Goal: Task Accomplishment & Management: Manage account settings

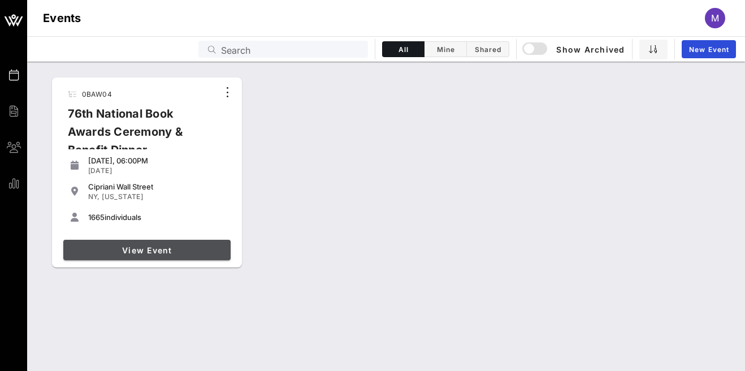
click at [206, 253] on span "View Event" at bounding box center [147, 250] width 158 height 10
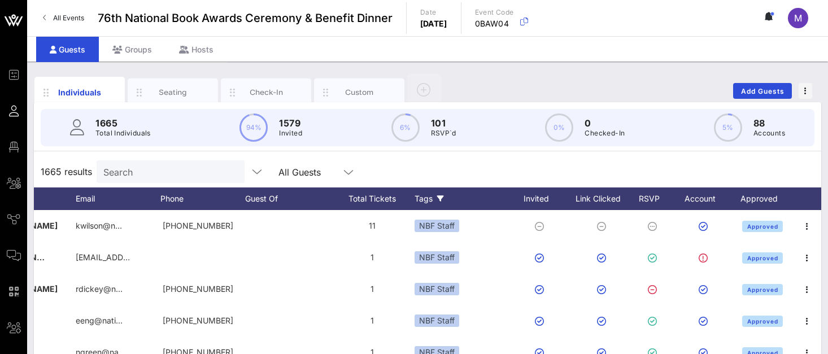
click at [438, 196] on icon at bounding box center [440, 199] width 7 height 7
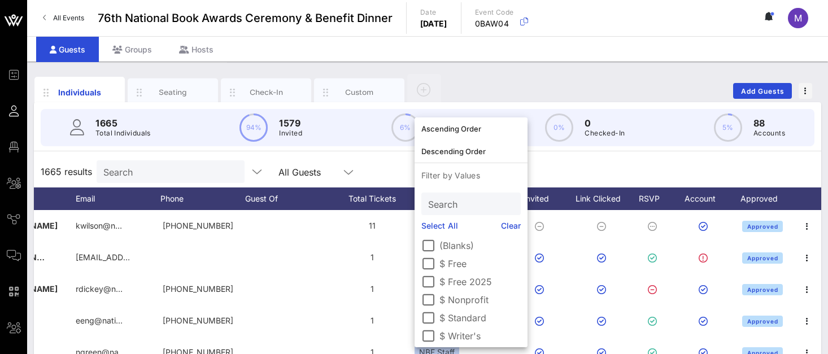
click at [461, 300] on label "$ Nonprofit" at bounding box center [480, 299] width 81 height 11
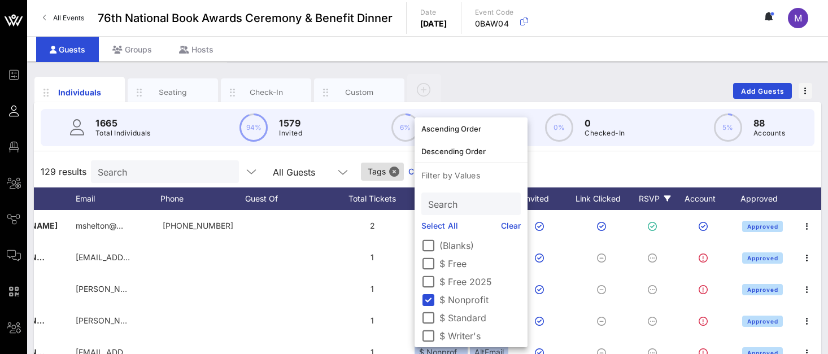
click at [663, 194] on div "RSVP" at bounding box center [655, 199] width 40 height 23
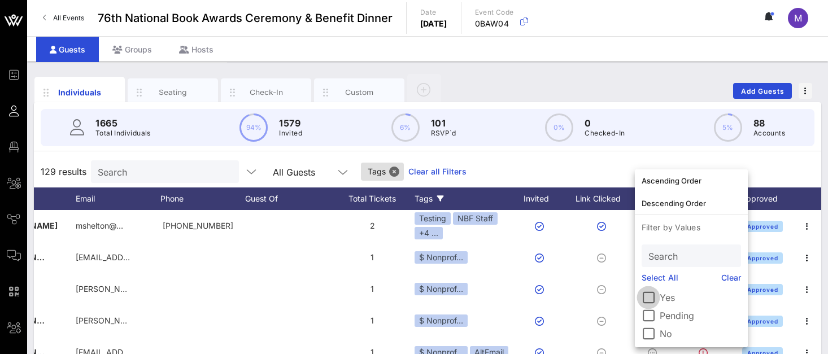
click at [647, 298] on div at bounding box center [648, 297] width 19 height 19
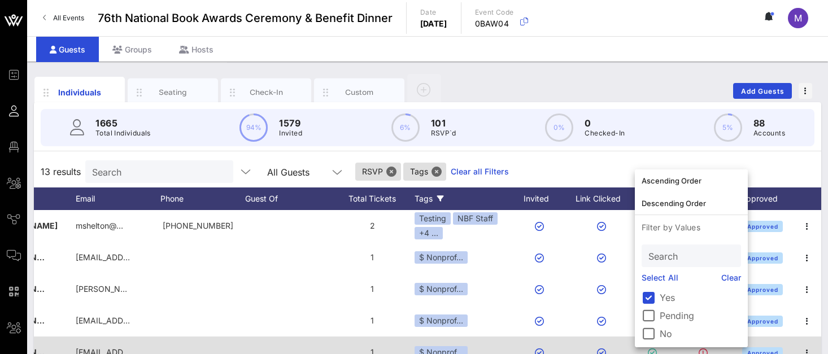
drag, startPoint x: 254, startPoint y: 345, endPoint x: 300, endPoint y: 346, distance: 46.4
click at [300, 346] on div at bounding box center [287, 353] width 85 height 32
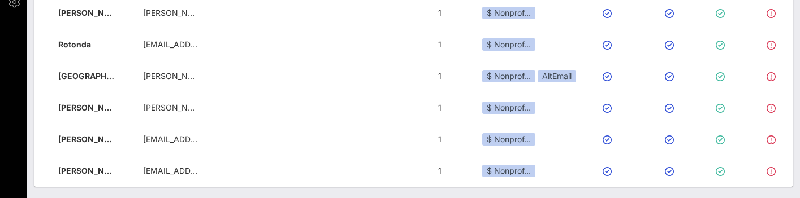
scroll to position [81, 198]
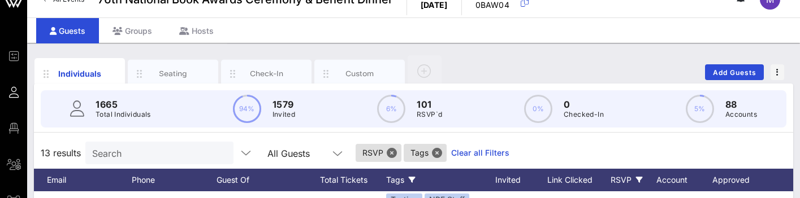
click at [451, 150] on link "Clear all Filters" at bounding box center [480, 153] width 58 height 12
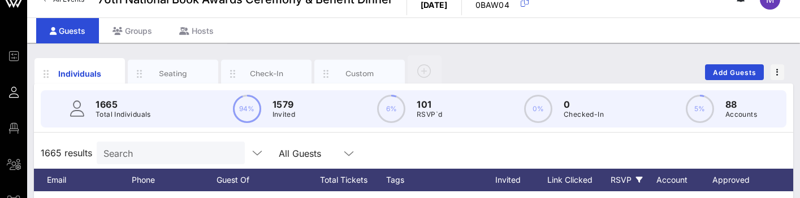
click at [637, 179] on icon at bounding box center [639, 180] width 7 height 7
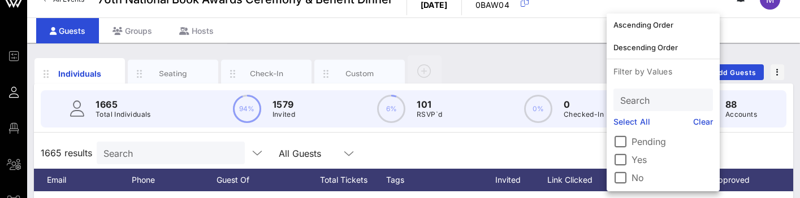
click at [634, 157] on label "Yes" at bounding box center [671, 159] width 81 height 11
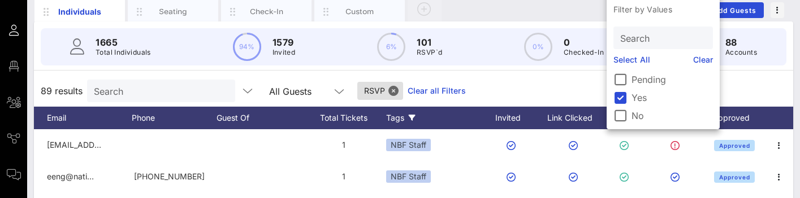
click at [410, 115] on icon at bounding box center [412, 118] width 7 height 7
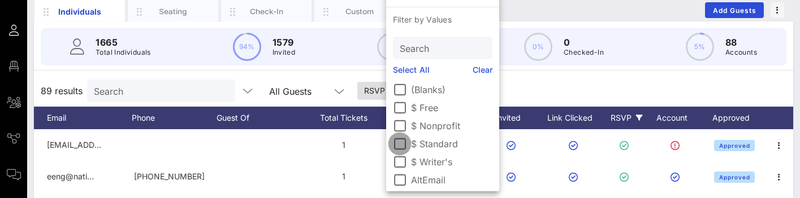
click at [398, 142] on div at bounding box center [399, 144] width 19 height 19
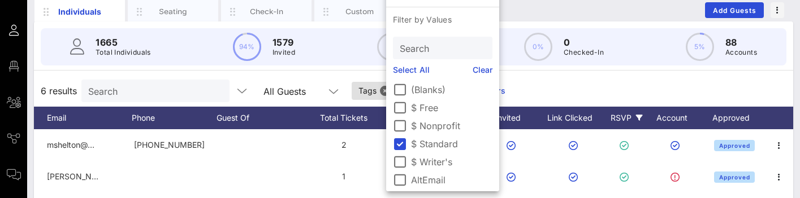
click at [537, 79] on div "6 results Search All Guests Tags RSVP Clear all Filters" at bounding box center [413, 91] width 759 height 32
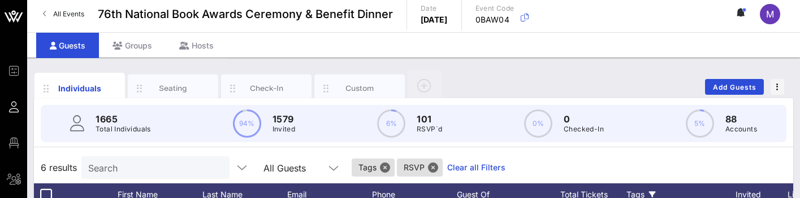
scroll to position [0, 0]
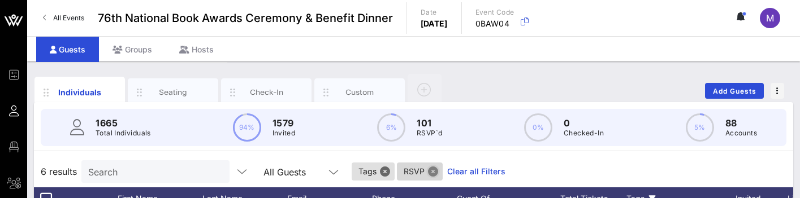
click at [428, 171] on button "Close" at bounding box center [433, 172] width 10 height 10
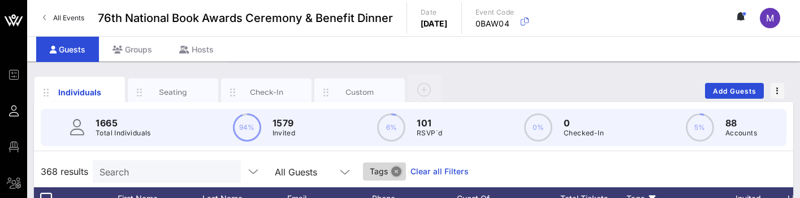
click at [391, 170] on button "Close" at bounding box center [396, 172] width 10 height 10
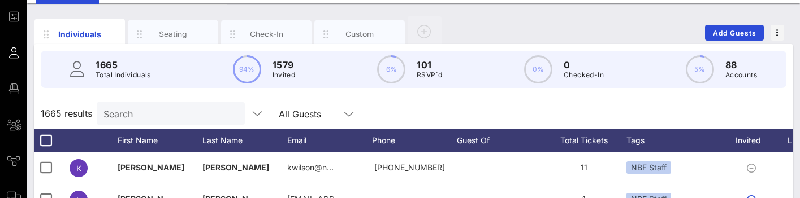
scroll to position [60, 0]
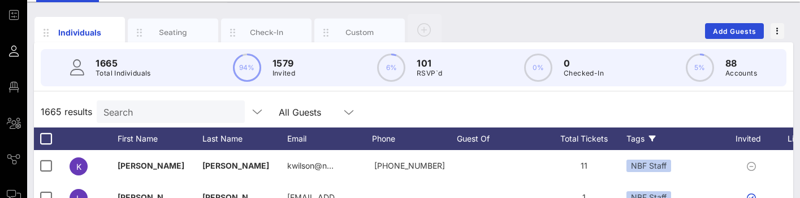
click at [649, 136] on icon at bounding box center [652, 139] width 7 height 7
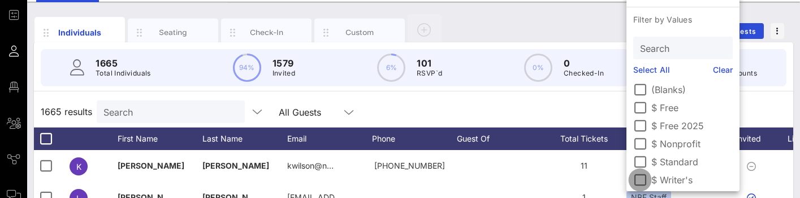
click at [645, 180] on div at bounding box center [639, 180] width 19 height 19
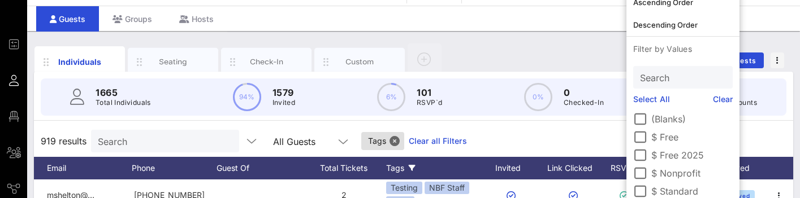
scroll to position [0, 0]
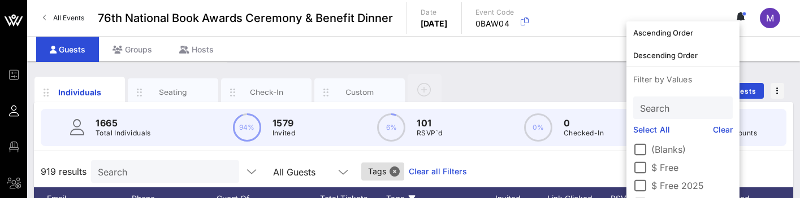
click at [595, 76] on div "Individuals Seating Check-In Custom Add Guests" at bounding box center [413, 91] width 759 height 36
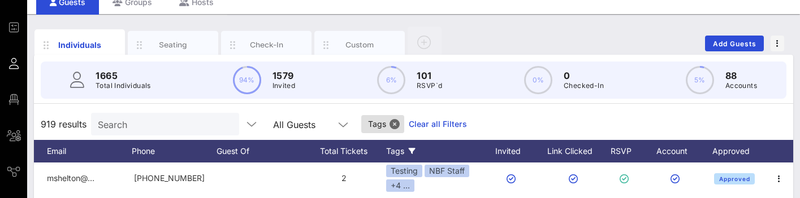
scroll to position [60, 0]
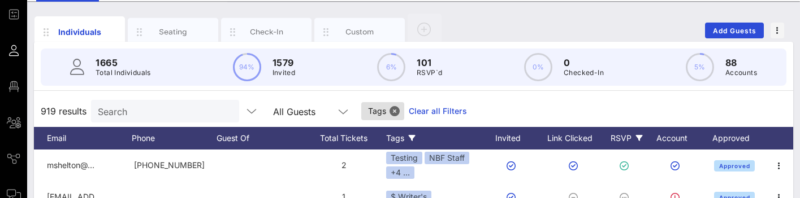
click at [640, 136] on icon at bounding box center [639, 138] width 7 height 7
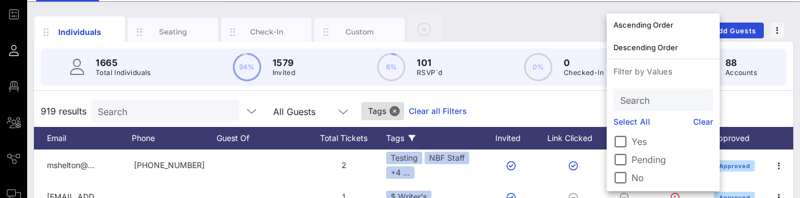
click at [633, 141] on label "Yes" at bounding box center [671, 141] width 81 height 11
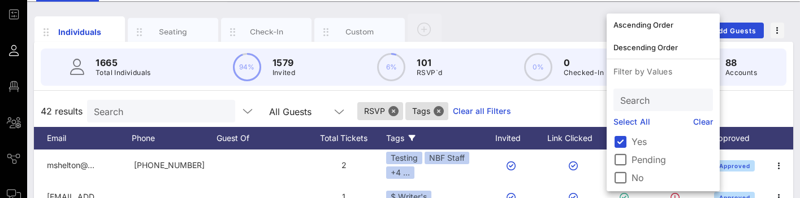
click at [513, 106] on div "42 results Search All Guests RSVP Tags Clear all Filters" at bounding box center [413, 112] width 759 height 32
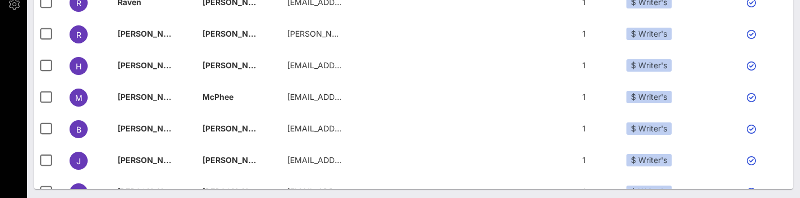
scroll to position [639, 0]
